Goal: Task Accomplishment & Management: Use online tool/utility

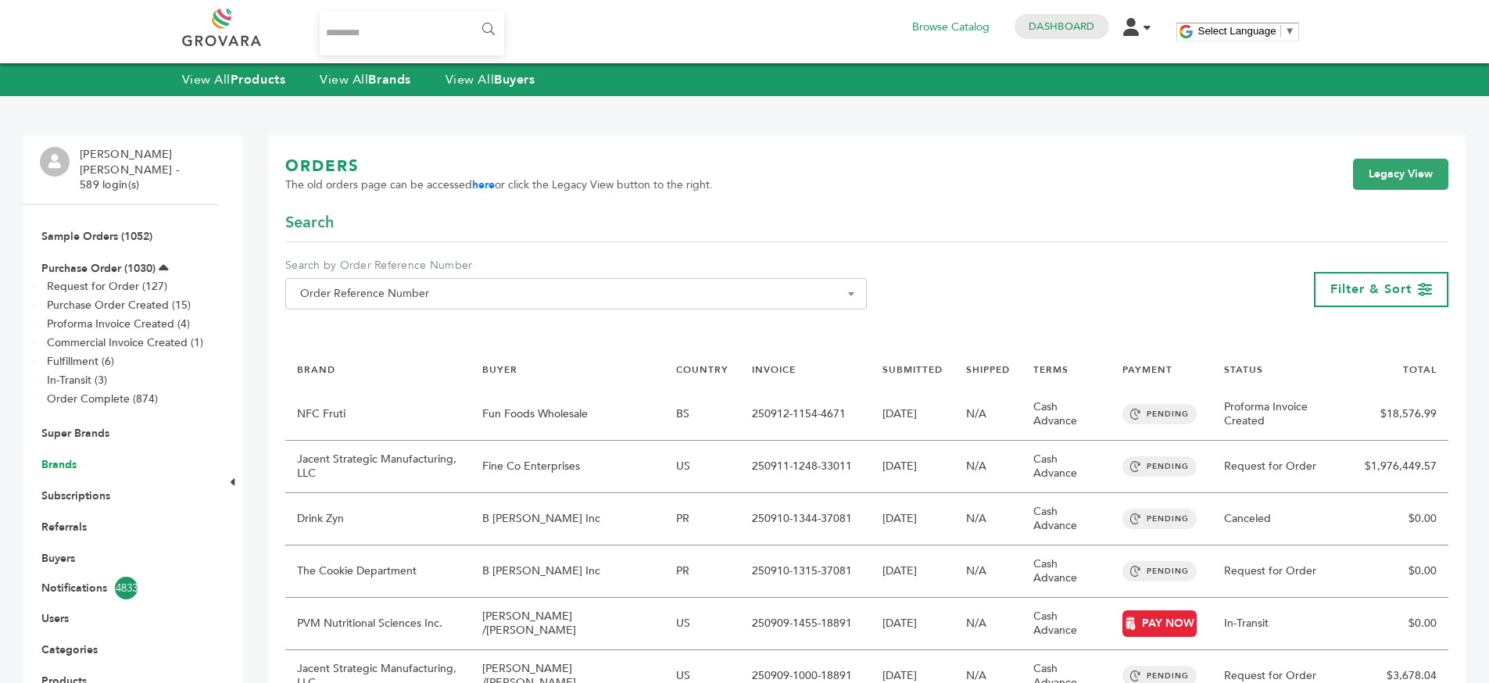
click at [60, 457] on link "Brands" at bounding box center [58, 464] width 35 height 15
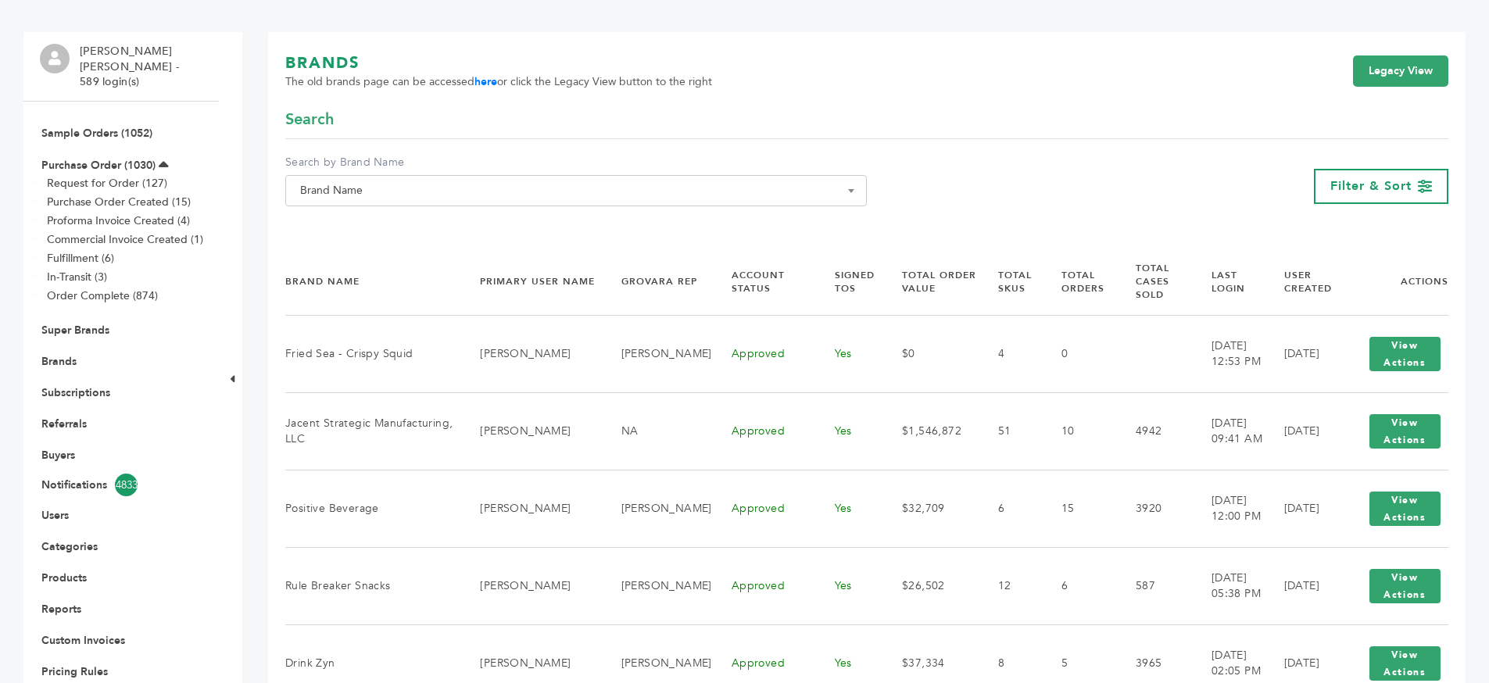
scroll to position [97, 0]
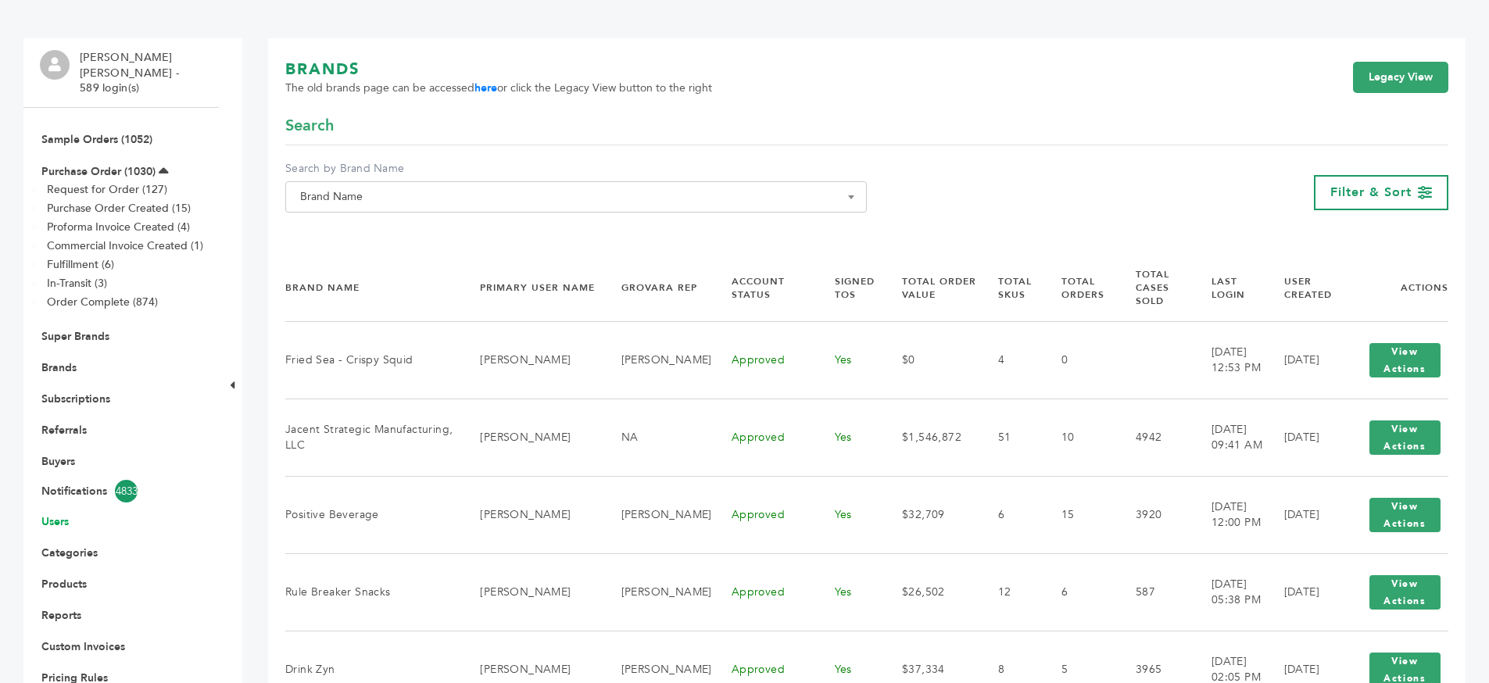
click at [50, 514] on link "Users" at bounding box center [54, 521] width 27 height 15
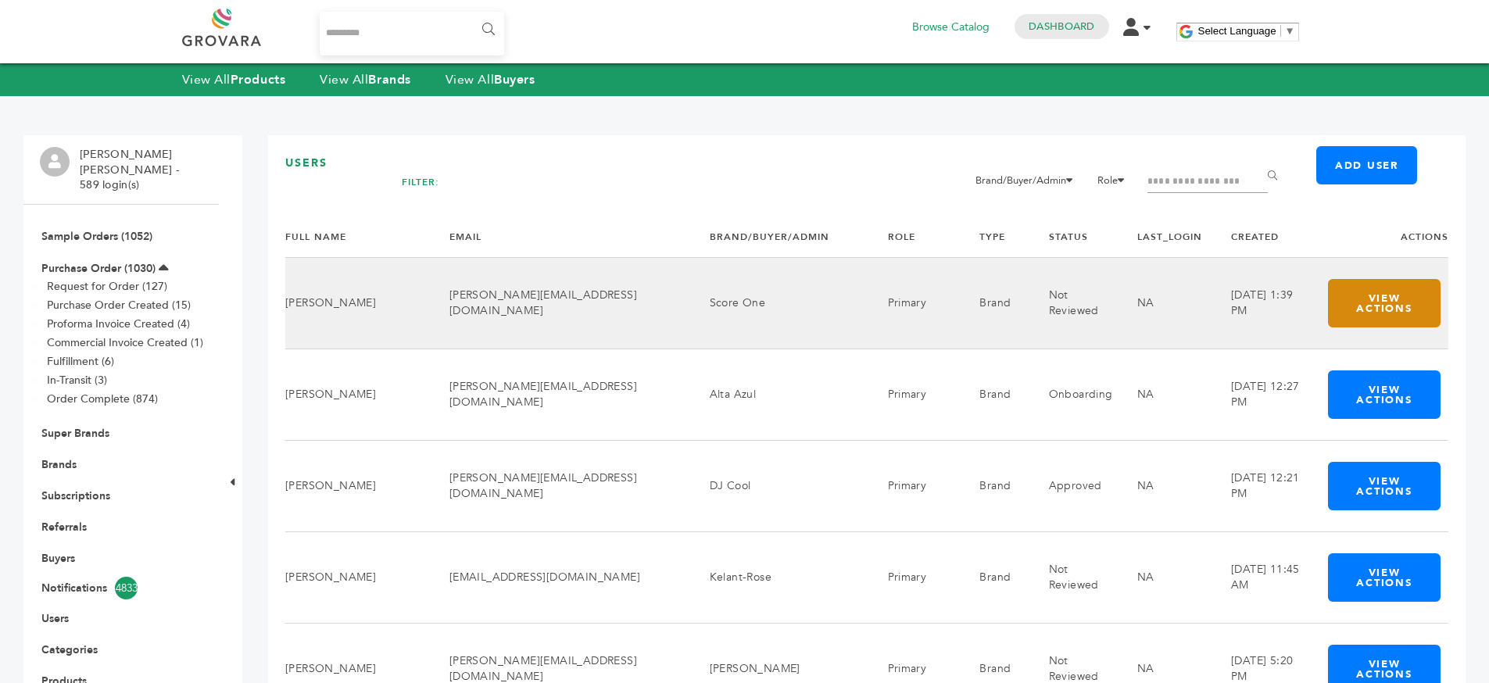
click at [1359, 292] on button "View Actions" at bounding box center [1384, 303] width 113 height 48
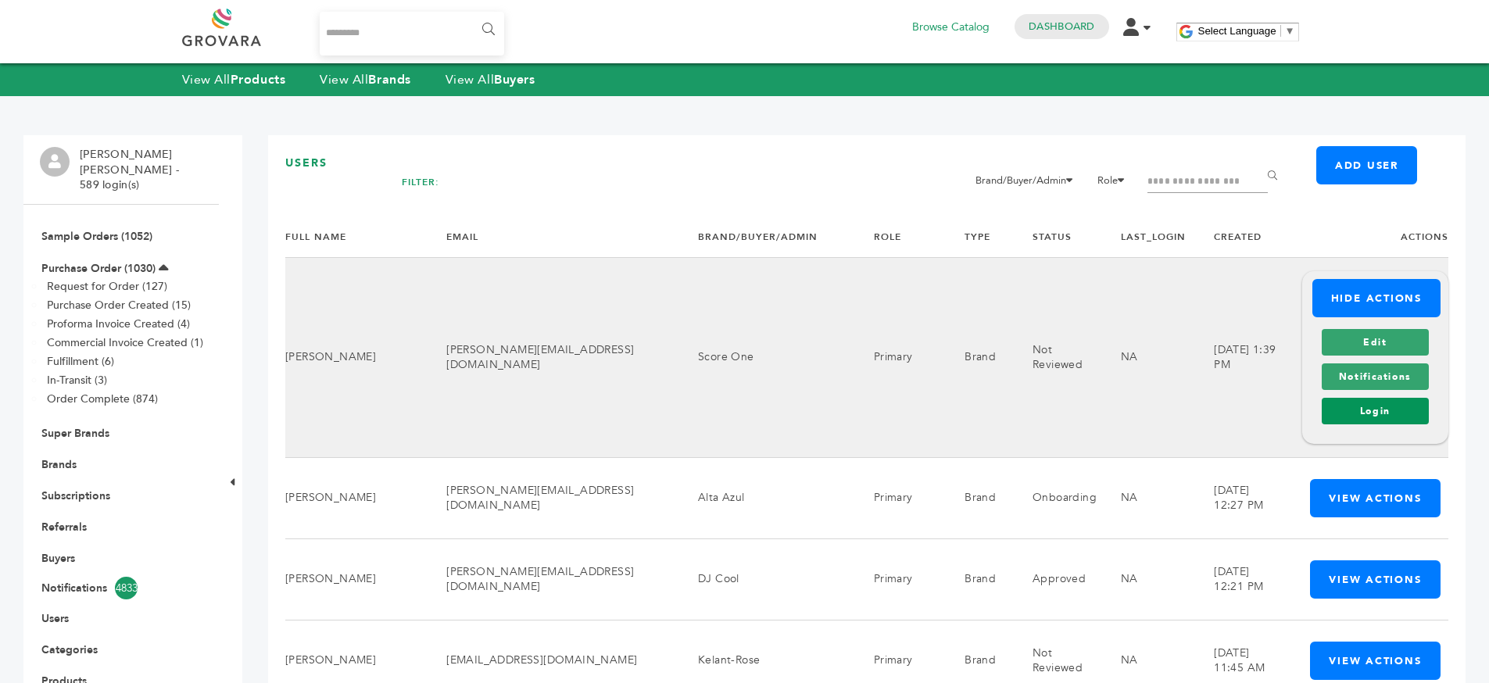
click at [1343, 418] on link "Login" at bounding box center [1375, 411] width 107 height 27
